Goal: Find specific page/section: Find specific page/section

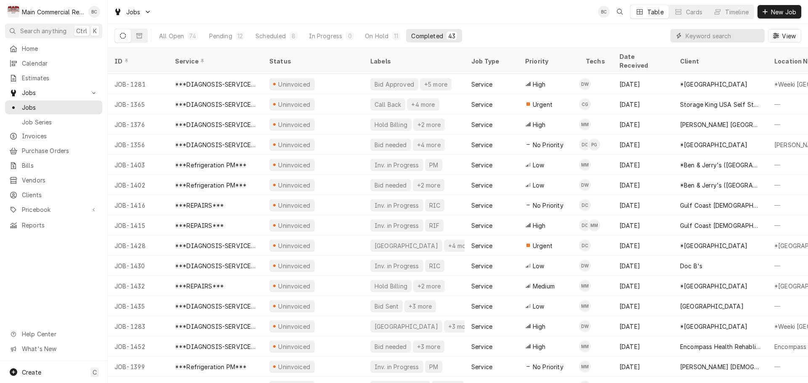
click at [688, 36] on input "Dynamic Content Wrapper" at bounding box center [722, 35] width 75 height 13
type input "inv in progress"
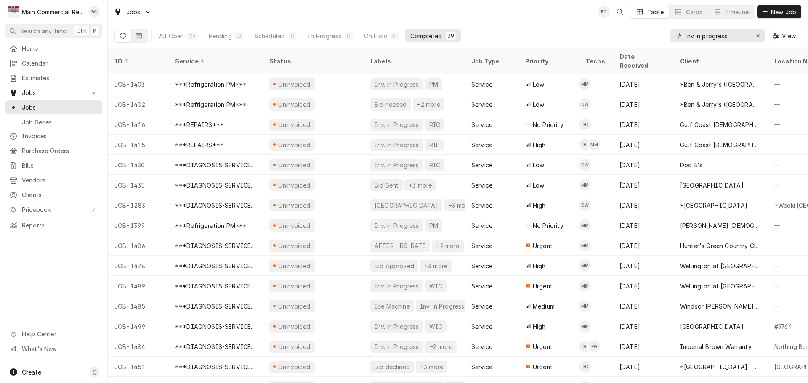
click at [758, 37] on icon "Erase input" at bounding box center [757, 36] width 5 height 6
click at [747, 36] on input "Dynamic Content Wrapper" at bounding box center [724, 35] width 79 height 13
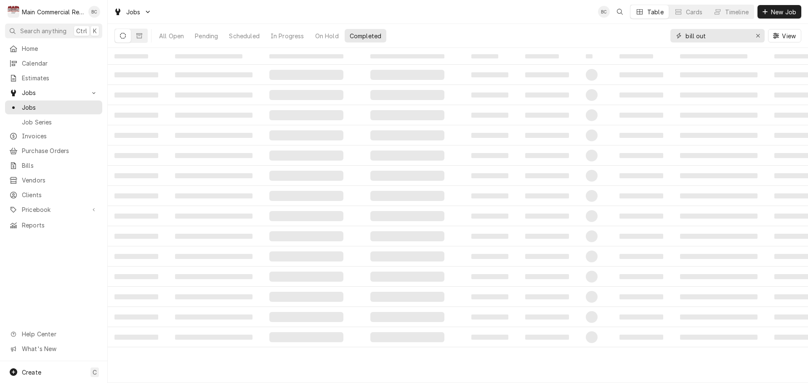
type input "bill out"
